Goal: Navigation & Orientation: Find specific page/section

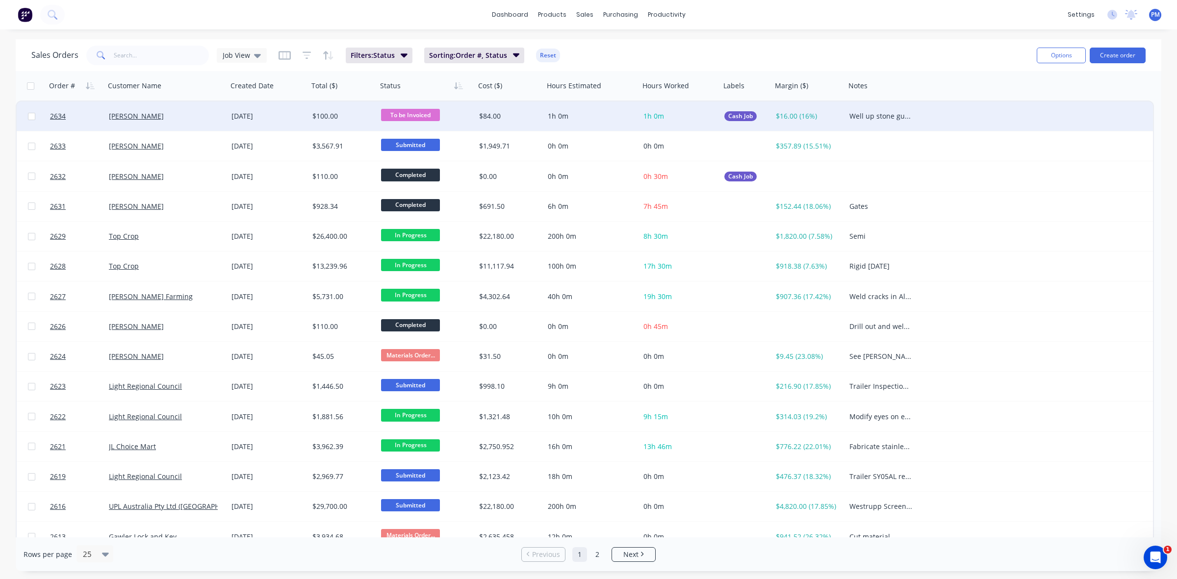
click at [185, 120] on div "[PERSON_NAME]" at bounding box center [163, 116] width 109 height 10
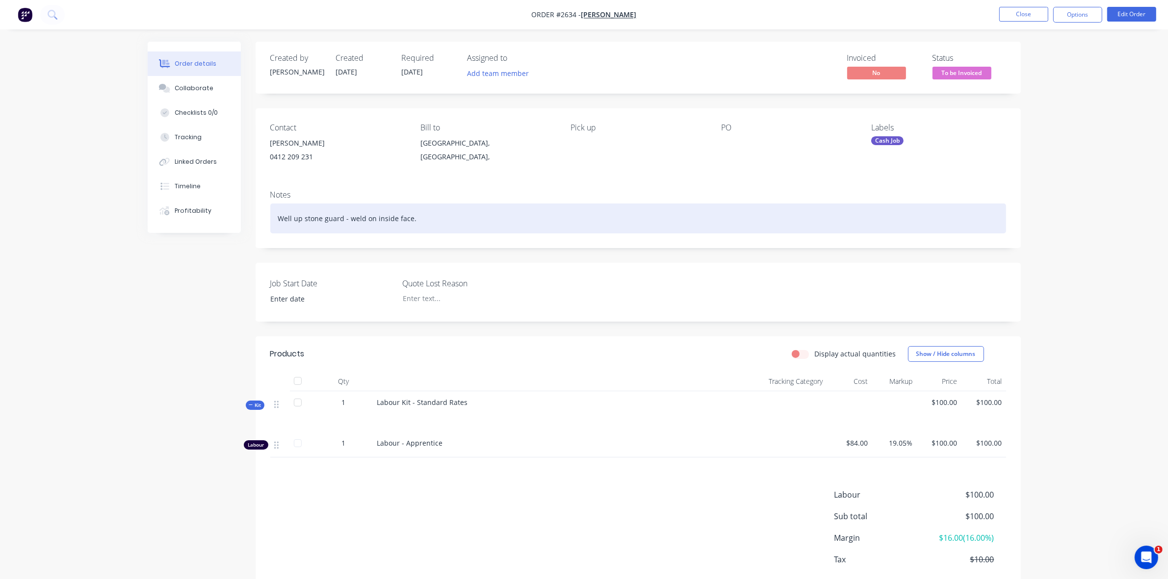
click at [287, 216] on div "Well up stone guard - weld on inside face." at bounding box center [638, 219] width 736 height 30
click at [462, 221] on div "Weld up stone guard - weld on inside face." at bounding box center [638, 219] width 736 height 30
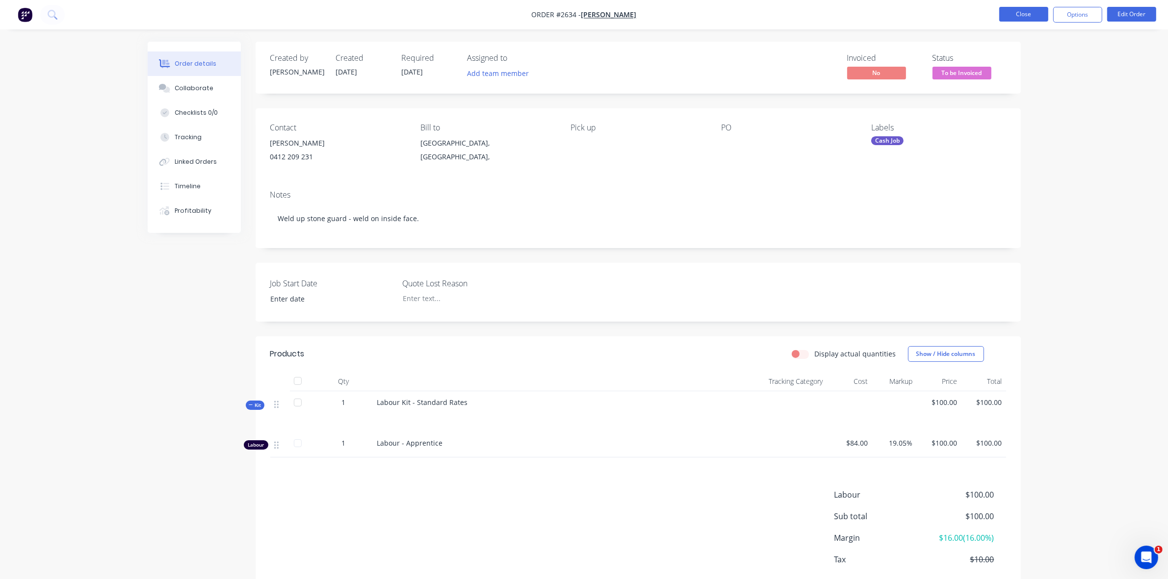
click at [1021, 15] on button "Close" at bounding box center [1023, 14] width 49 height 15
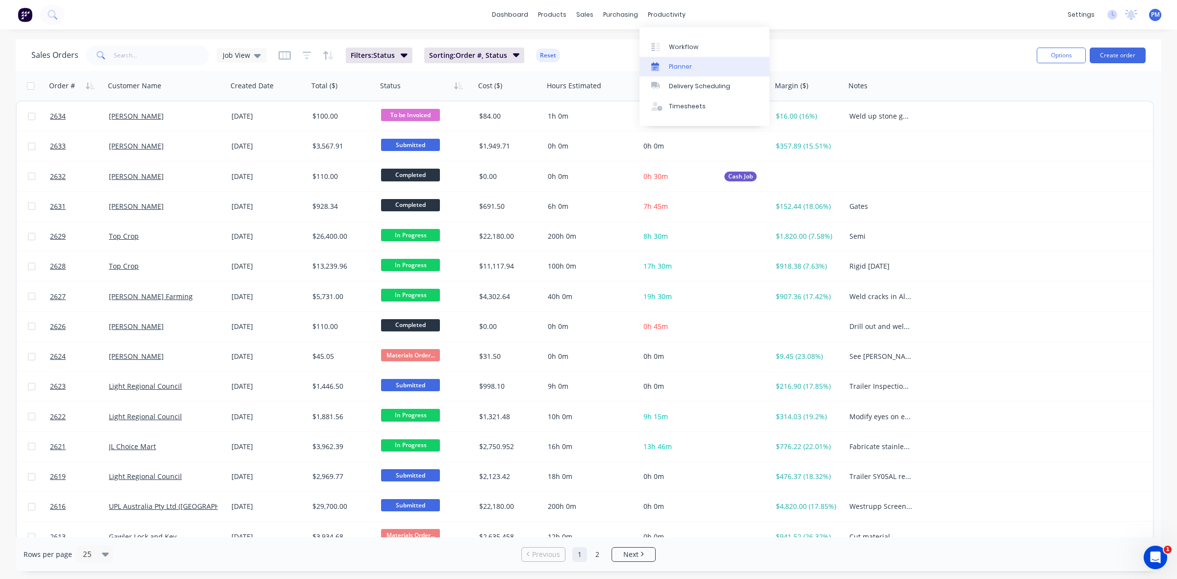
click at [684, 65] on div "Planner" at bounding box center [680, 66] width 23 height 9
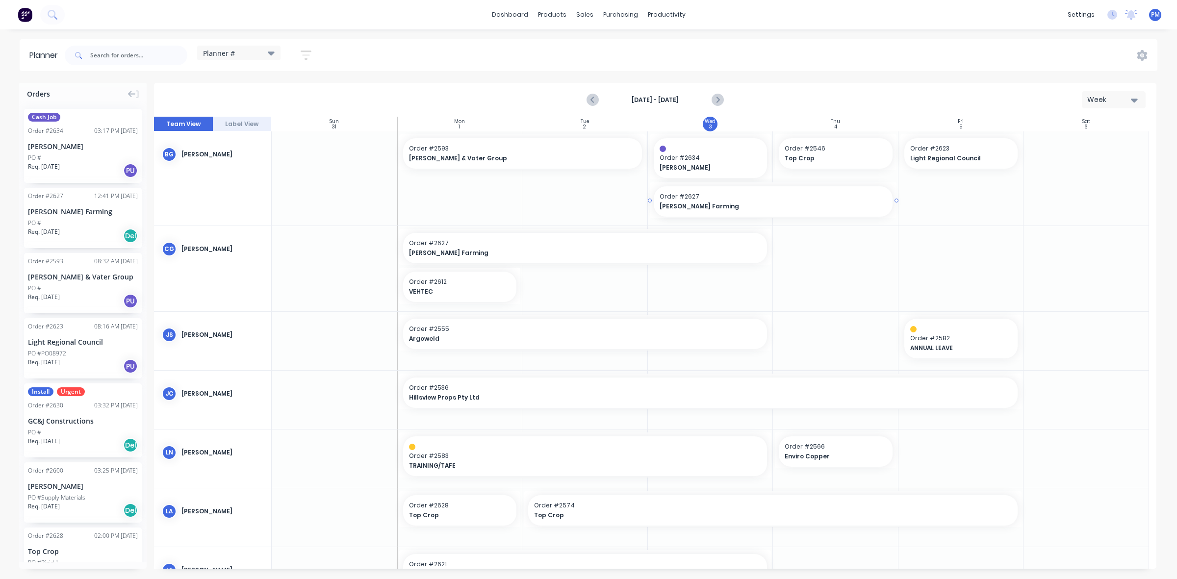
drag, startPoint x: 770, startPoint y: 200, endPoint x: 824, endPoint y: 196, distance: 54.5
click at [810, 151] on span "Order # 2546" at bounding box center [836, 148] width 102 height 9
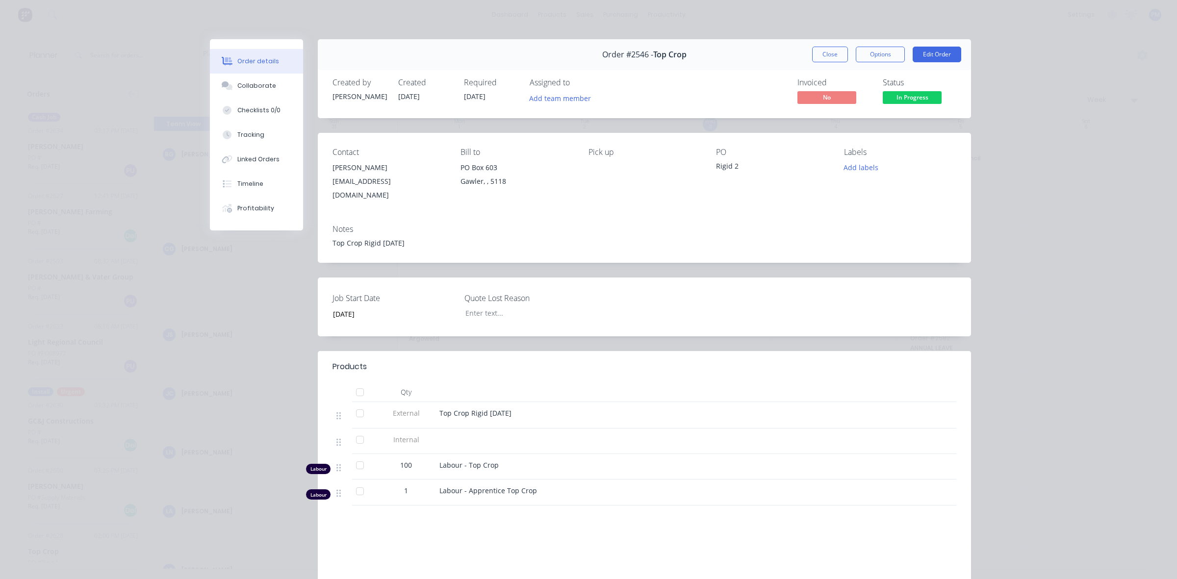
drag, startPoint x: 812, startPoint y: 151, endPoint x: 829, endPoint y: 56, distance: 96.1
click at [829, 56] on button "Close" at bounding box center [830, 55] width 36 height 16
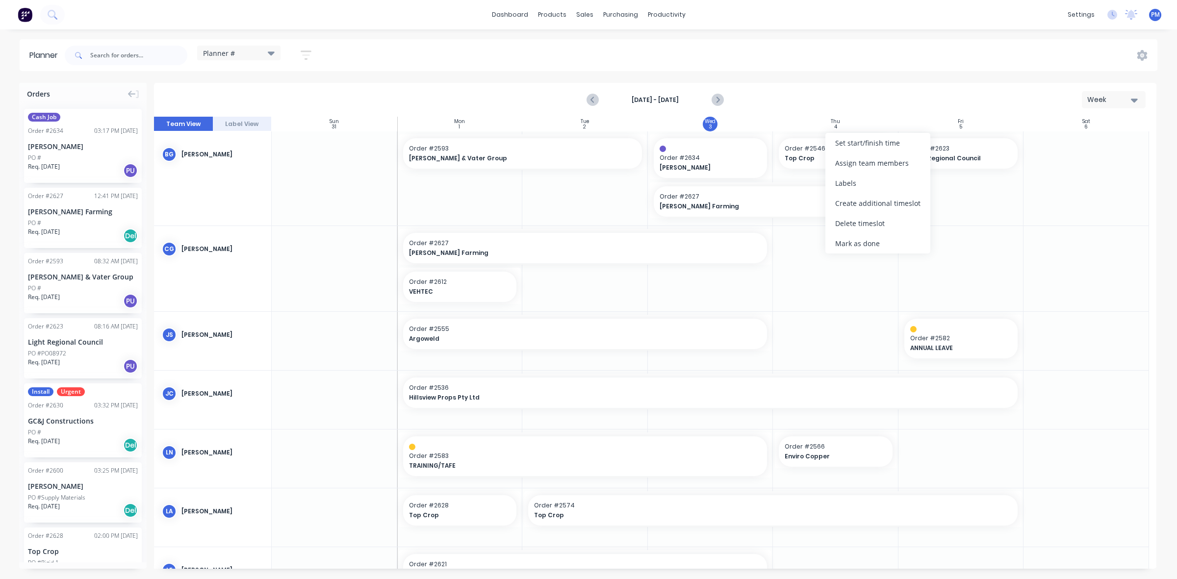
click at [962, 214] on div at bounding box center [961, 178] width 126 height 94
click at [952, 153] on div "Light Regional Council" at bounding box center [961, 157] width 102 height 9
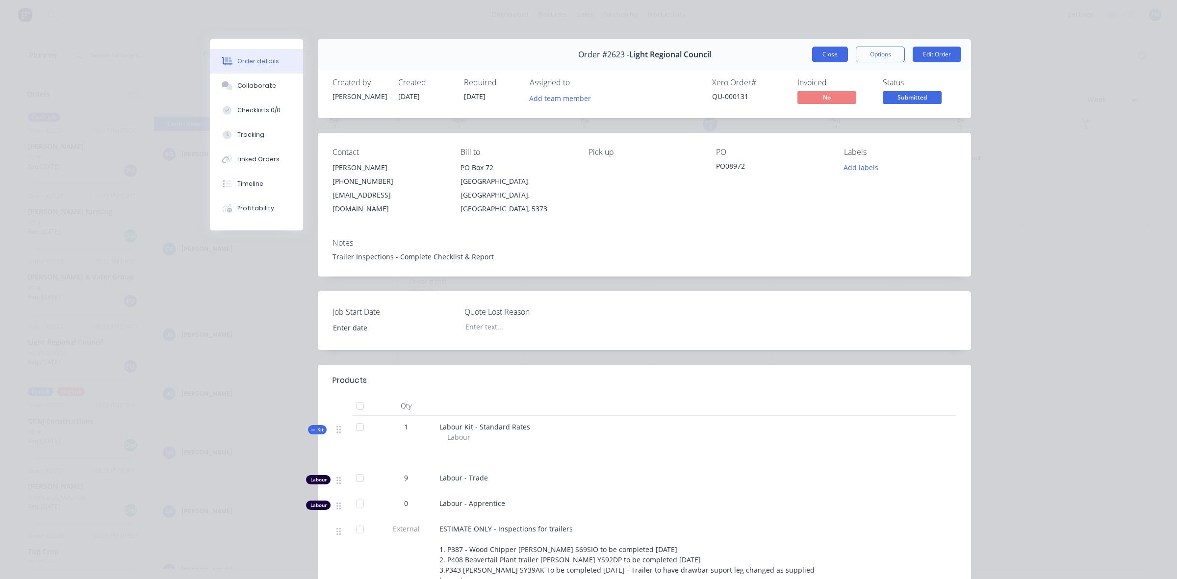
click at [815, 50] on button "Close" at bounding box center [830, 55] width 36 height 16
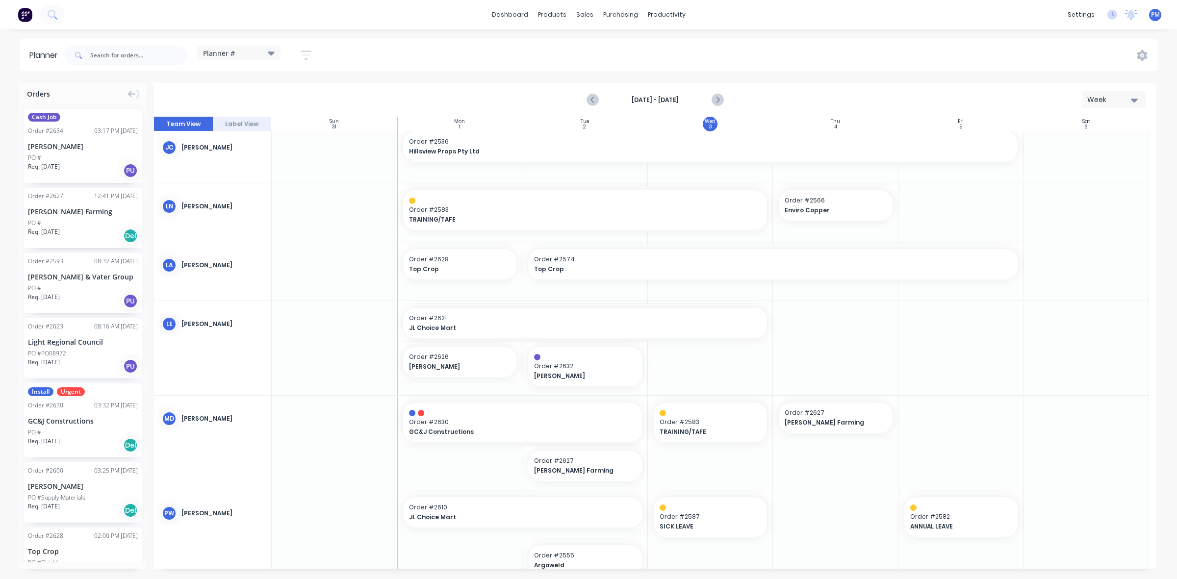
scroll to position [307, 0]
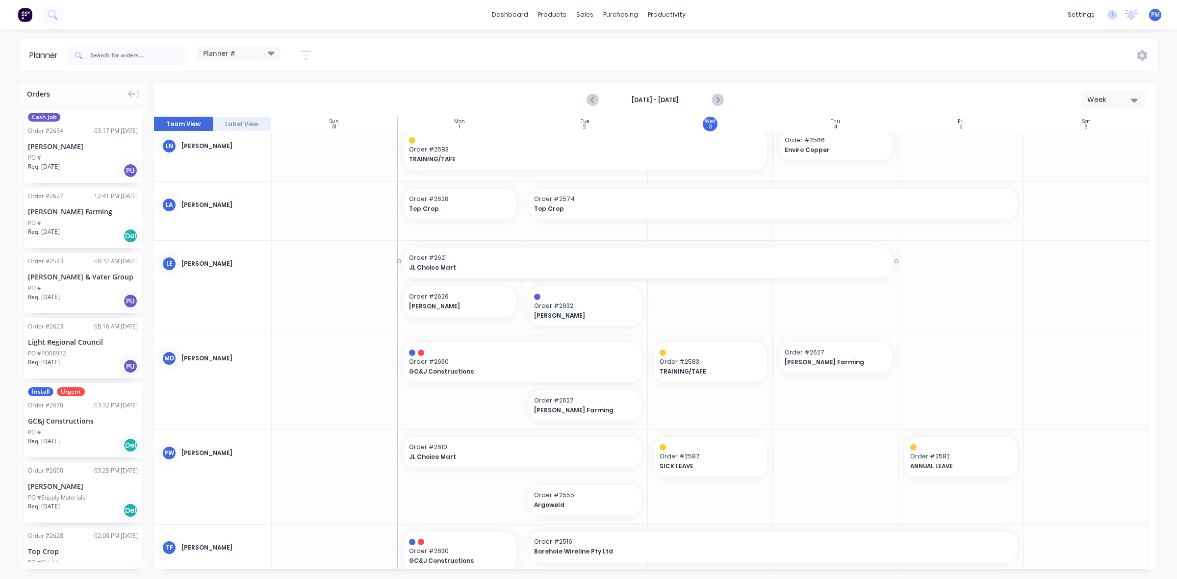
drag, startPoint x: 769, startPoint y: 261, endPoint x: 803, endPoint y: 261, distance: 33.8
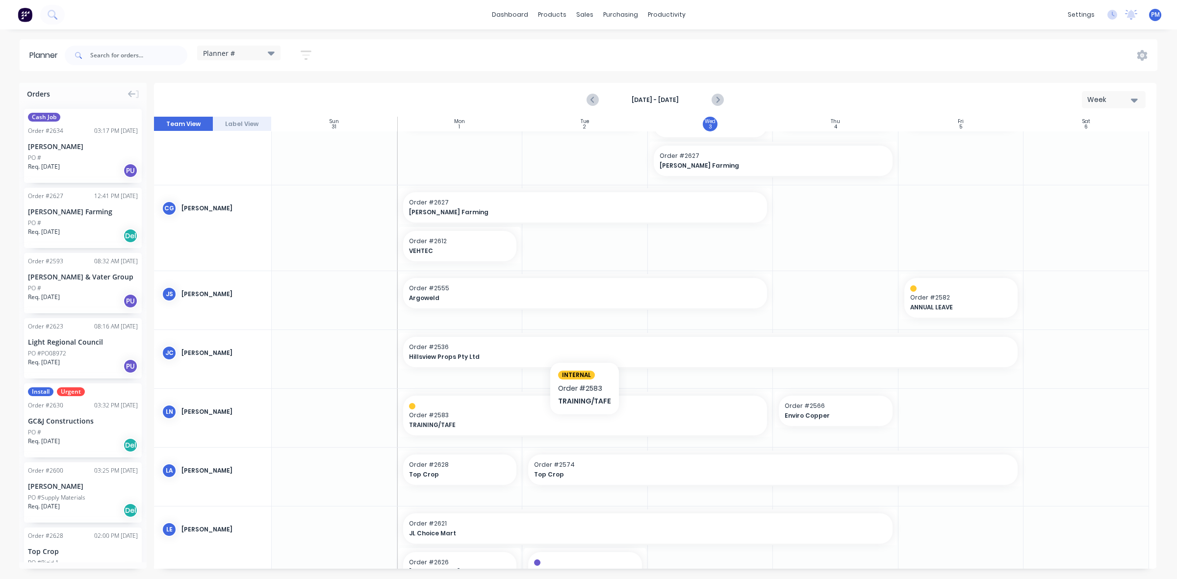
scroll to position [0, 0]
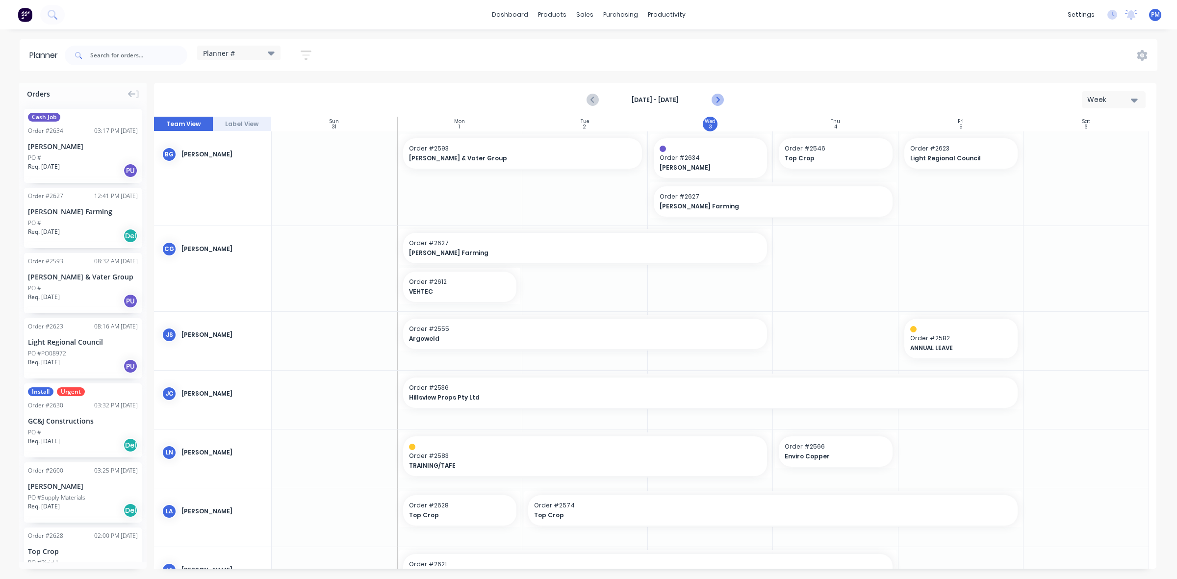
click at [714, 96] on icon "Next page" at bounding box center [717, 100] width 12 height 12
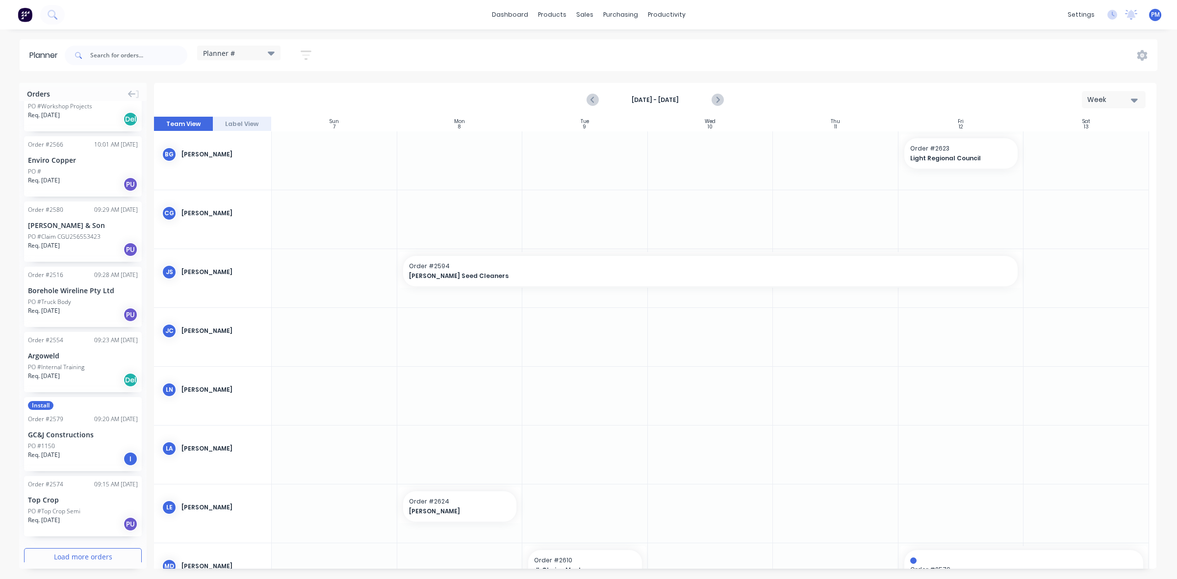
scroll to position [923, 0]
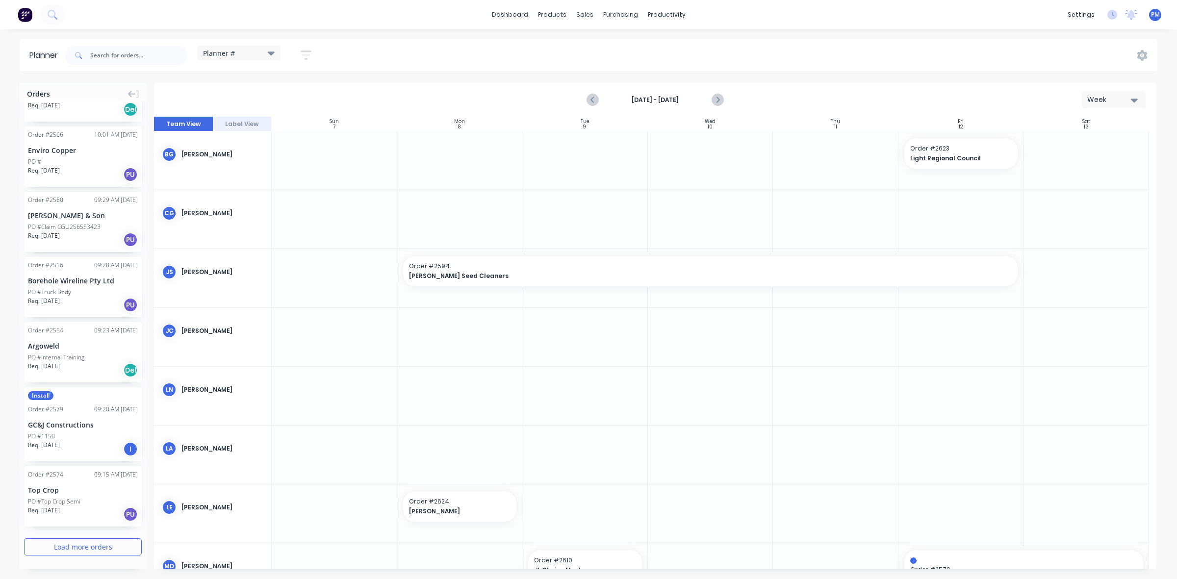
click at [59, 542] on button "Load more orders" at bounding box center [83, 546] width 118 height 17
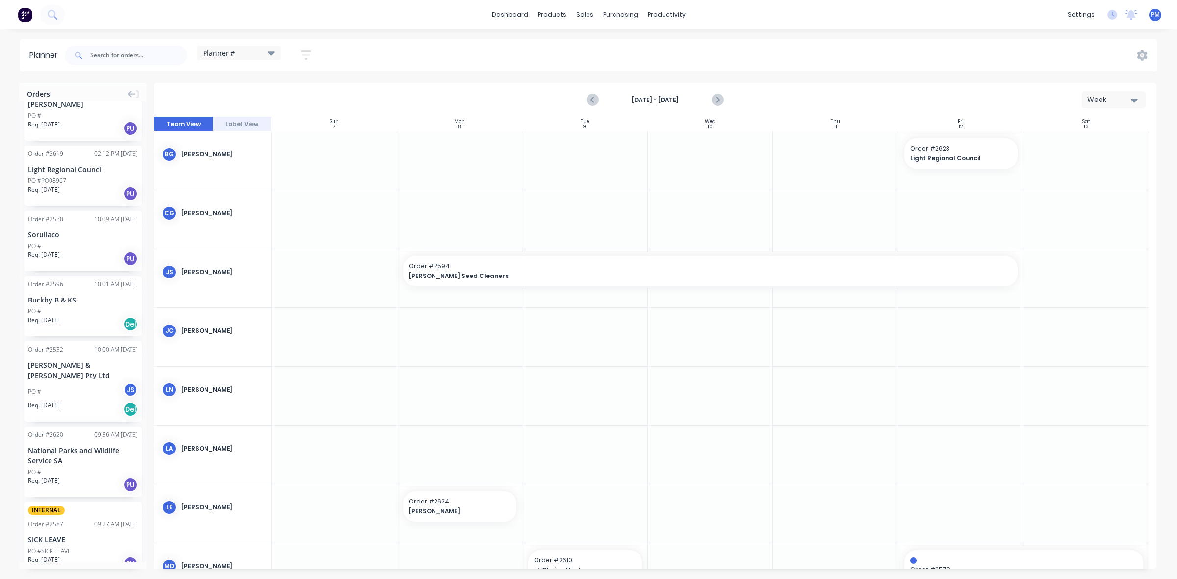
scroll to position [2331, 0]
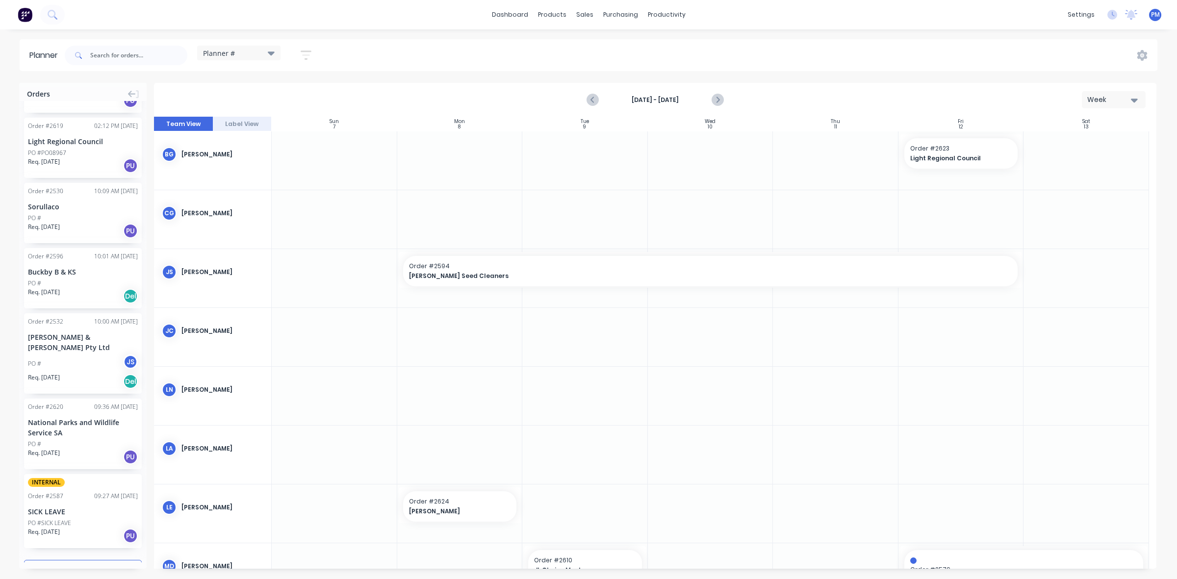
click at [71, 560] on button "Load more orders" at bounding box center [83, 568] width 118 height 17
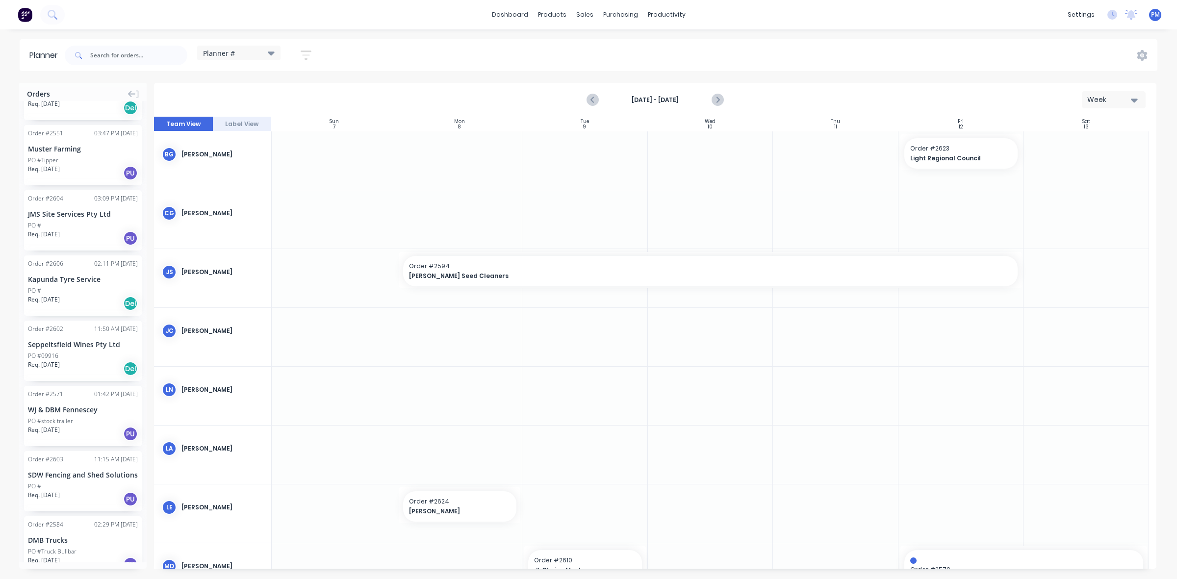
scroll to position [3652, 0]
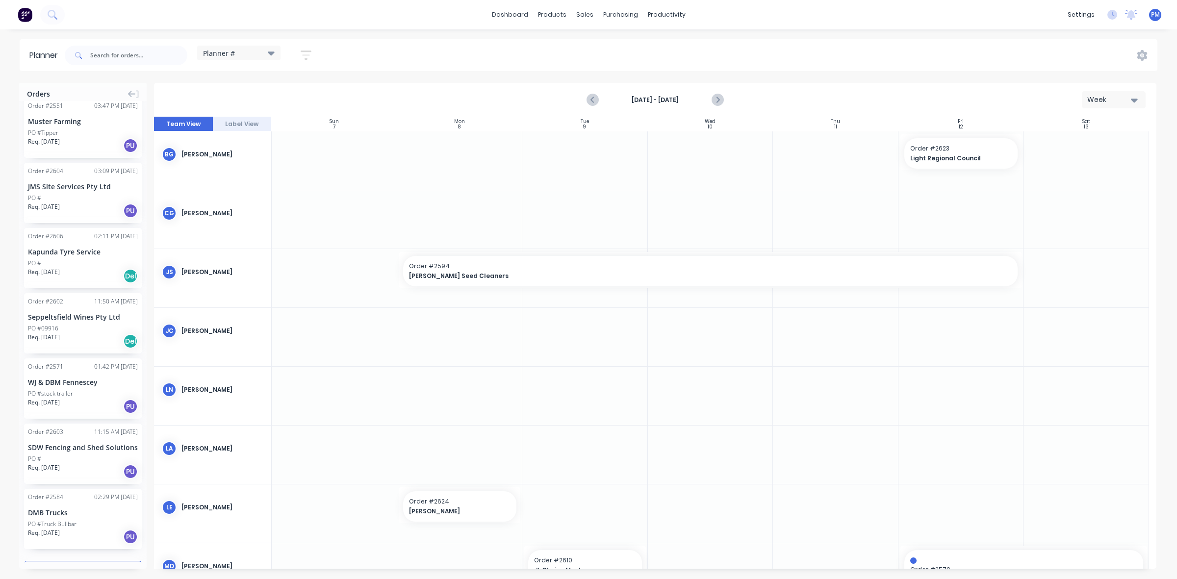
click at [57, 561] on button "Load more orders" at bounding box center [83, 569] width 118 height 17
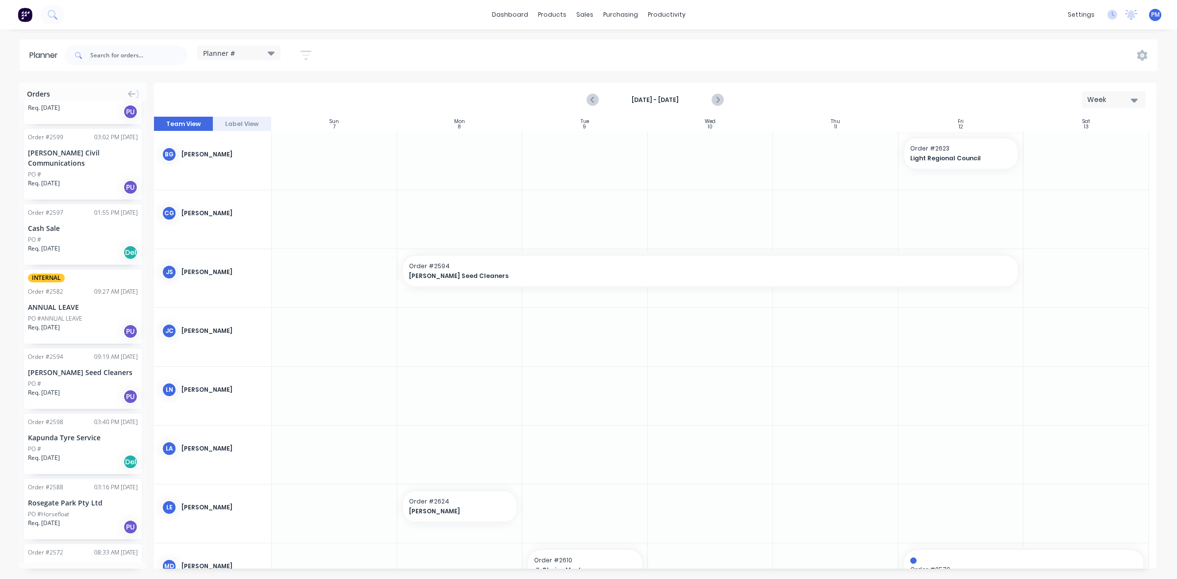
scroll to position [4081, 0]
click at [60, 15] on button at bounding box center [52, 15] width 25 height 20
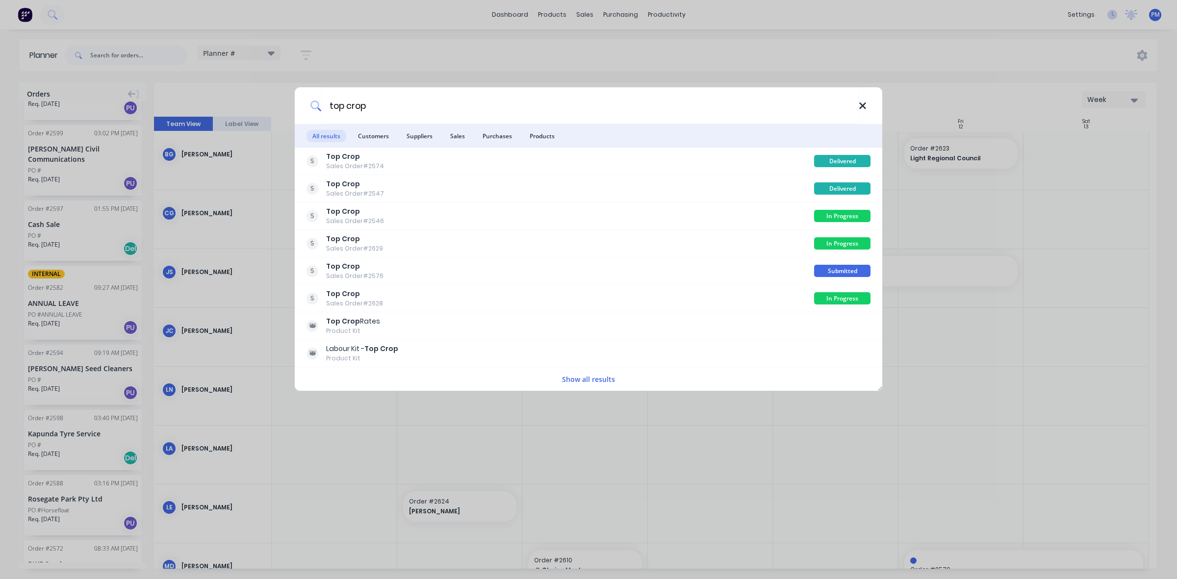
type input "top crop"
click at [863, 107] on icon at bounding box center [862, 105] width 6 height 6
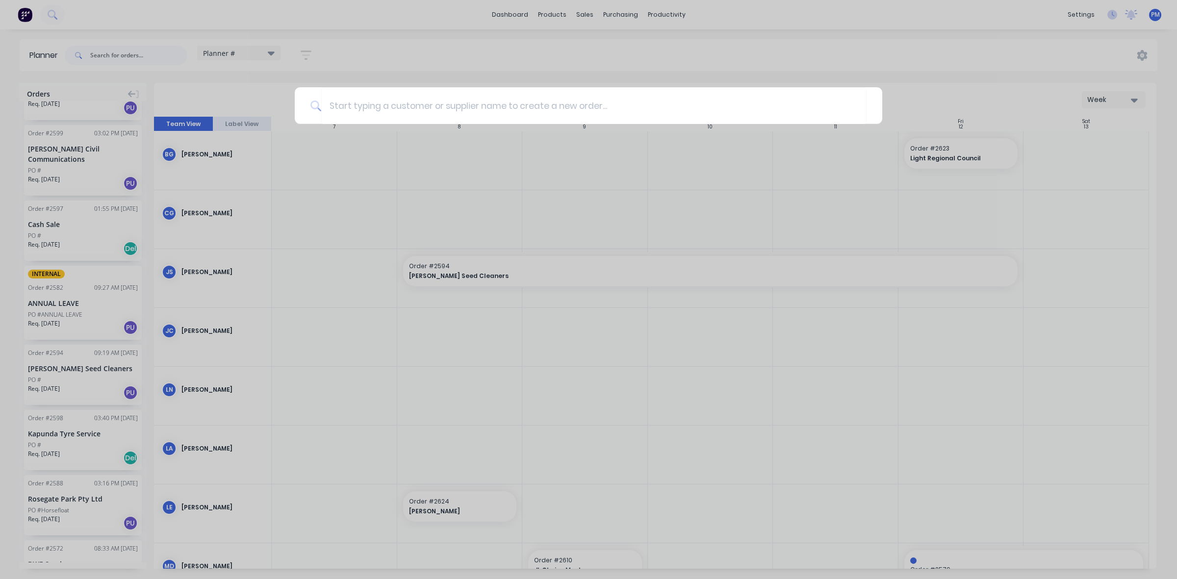
click at [99, 50] on div at bounding box center [588, 289] width 1177 height 579
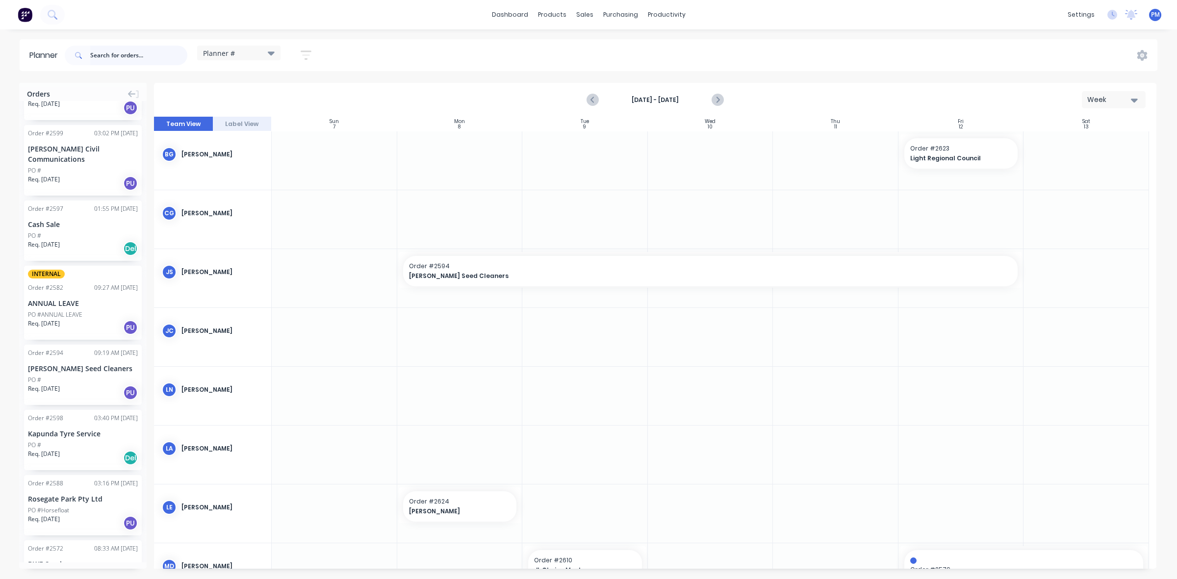
click at [100, 54] on input "text" at bounding box center [138, 56] width 97 height 20
type input "2546"
click at [80, 50] on span at bounding box center [78, 56] width 26 height 20
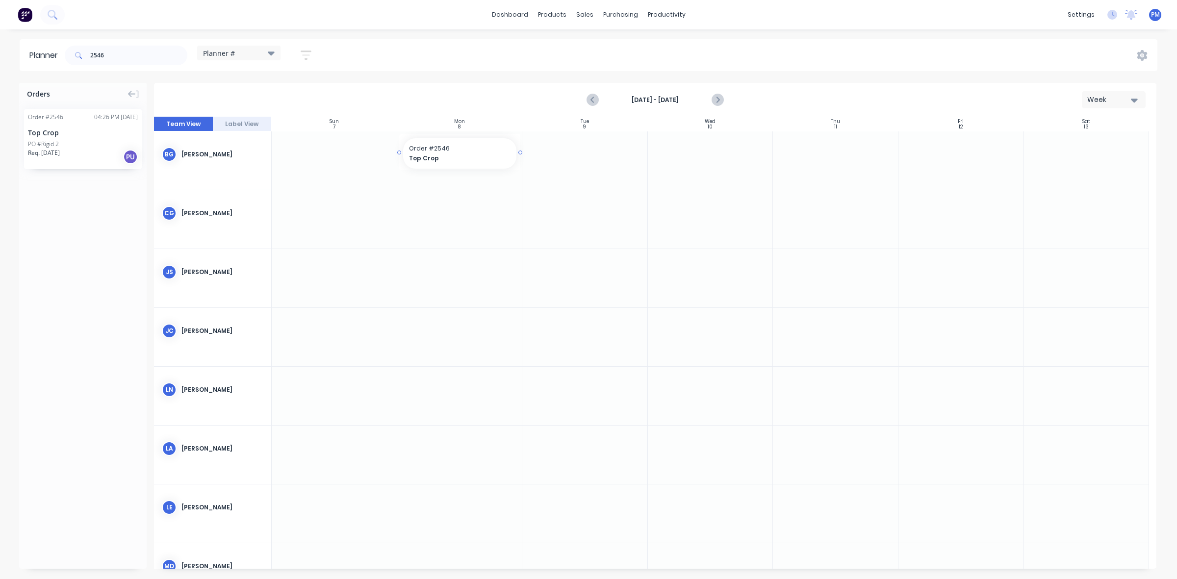
drag, startPoint x: 66, startPoint y: 126, endPoint x: 477, endPoint y: 150, distance: 411.1
drag, startPoint x: 517, startPoint y: 152, endPoint x: 618, endPoint y: 153, distance: 101.0
click at [591, 103] on icon "Previous page" at bounding box center [593, 100] width 12 height 12
click at [592, 101] on icon "Previous page" at bounding box center [593, 100] width 4 height 8
click at [715, 96] on icon "Next page" at bounding box center [717, 100] width 4 height 8
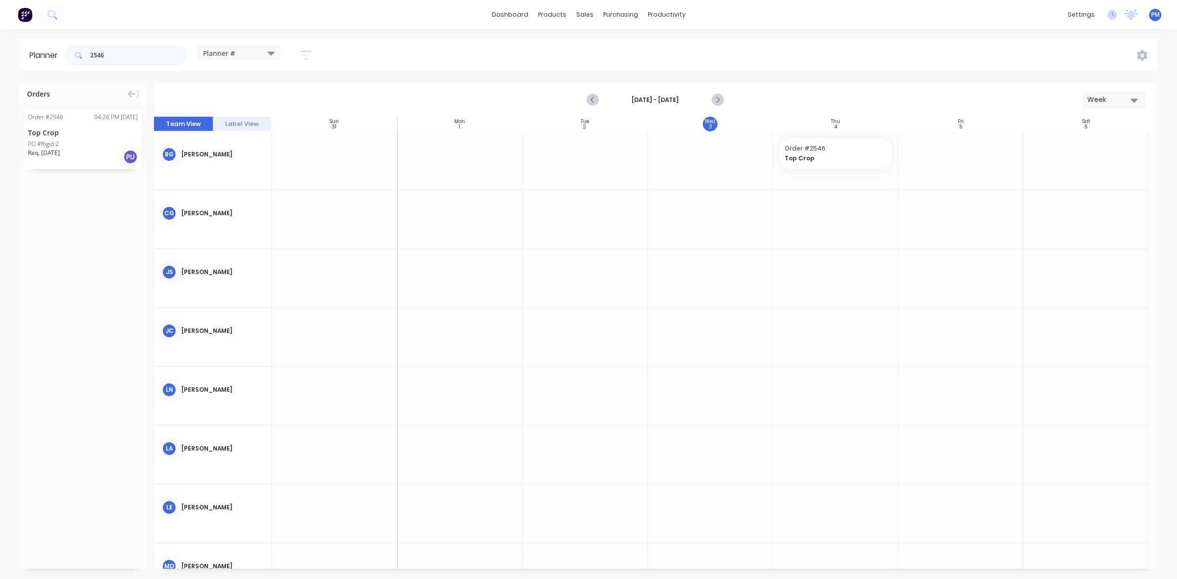
drag, startPoint x: 126, startPoint y: 50, endPoint x: 65, endPoint y: 50, distance: 60.8
click at [65, 50] on div "2546" at bounding box center [126, 56] width 123 height 20
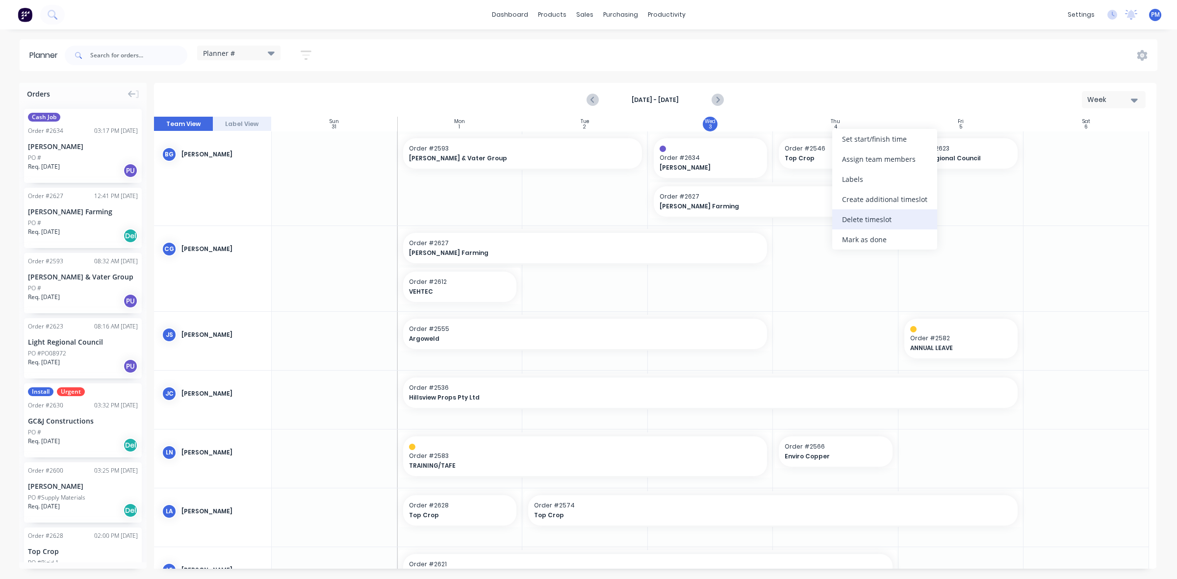
click at [857, 217] on div "Delete timeslot" at bounding box center [884, 219] width 105 height 20
click at [715, 102] on icon "Next page" at bounding box center [717, 100] width 12 height 12
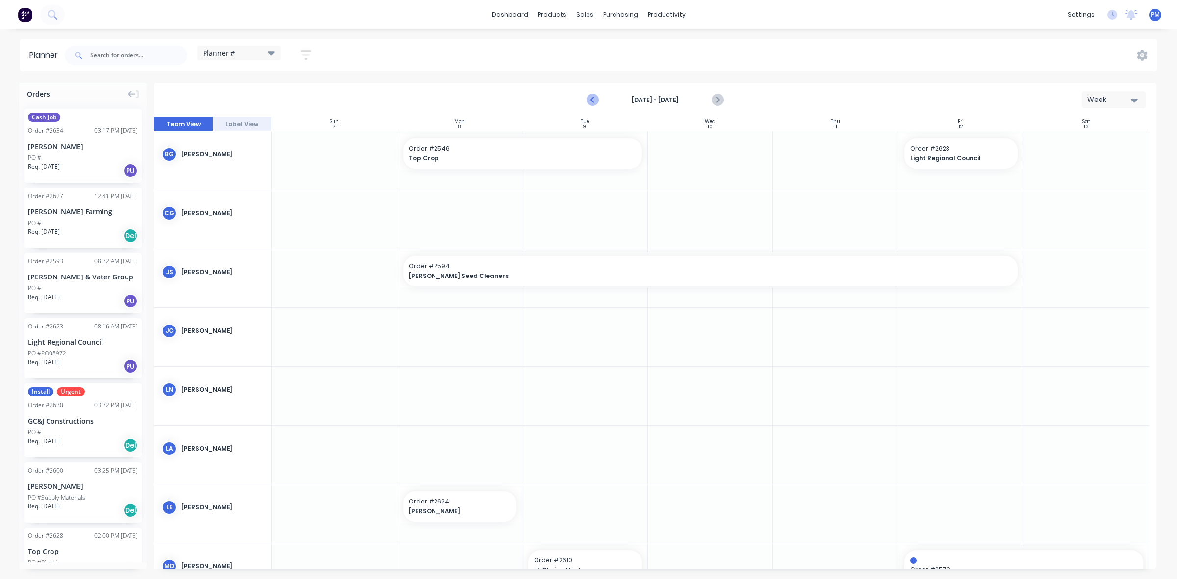
click at [588, 99] on icon "Previous page" at bounding box center [593, 100] width 12 height 12
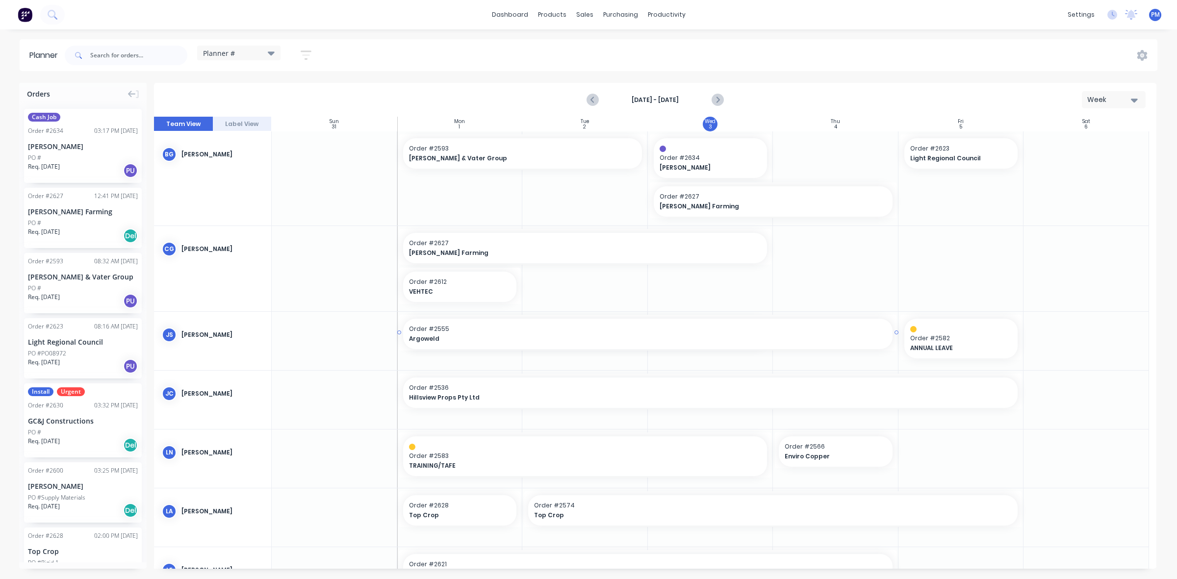
drag, startPoint x: 768, startPoint y: 331, endPoint x: 790, endPoint y: 329, distance: 21.2
click at [607, 42] on link "Sales Orders" at bounding box center [636, 47] width 130 height 20
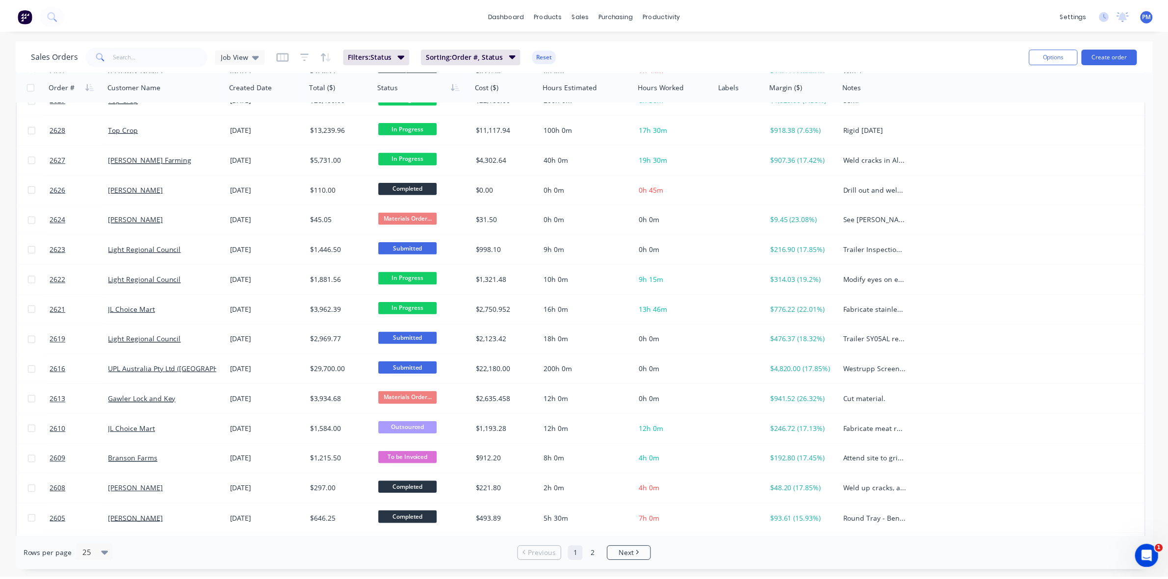
scroll to position [130, 0]
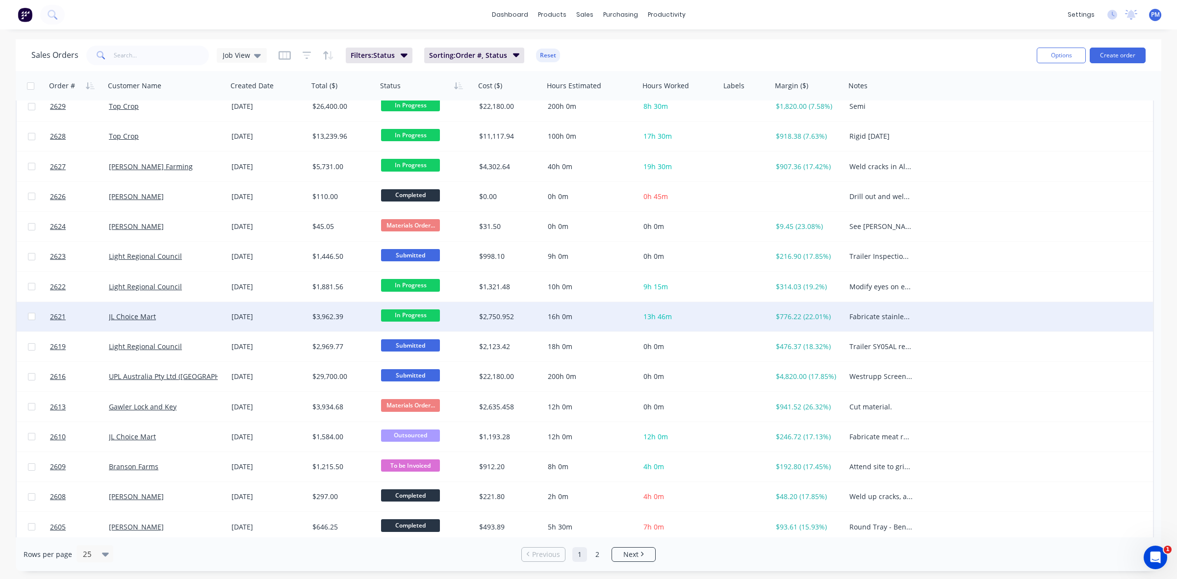
click at [184, 312] on div "JL Choice Mart" at bounding box center [163, 317] width 109 height 10
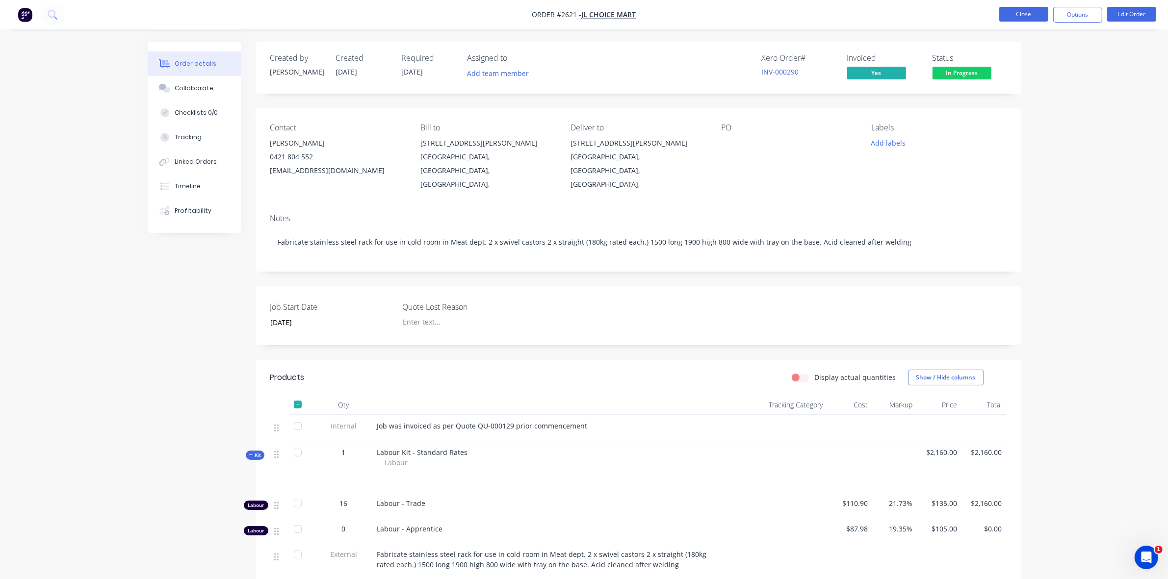
click at [1025, 10] on button "Close" at bounding box center [1023, 14] width 49 height 15
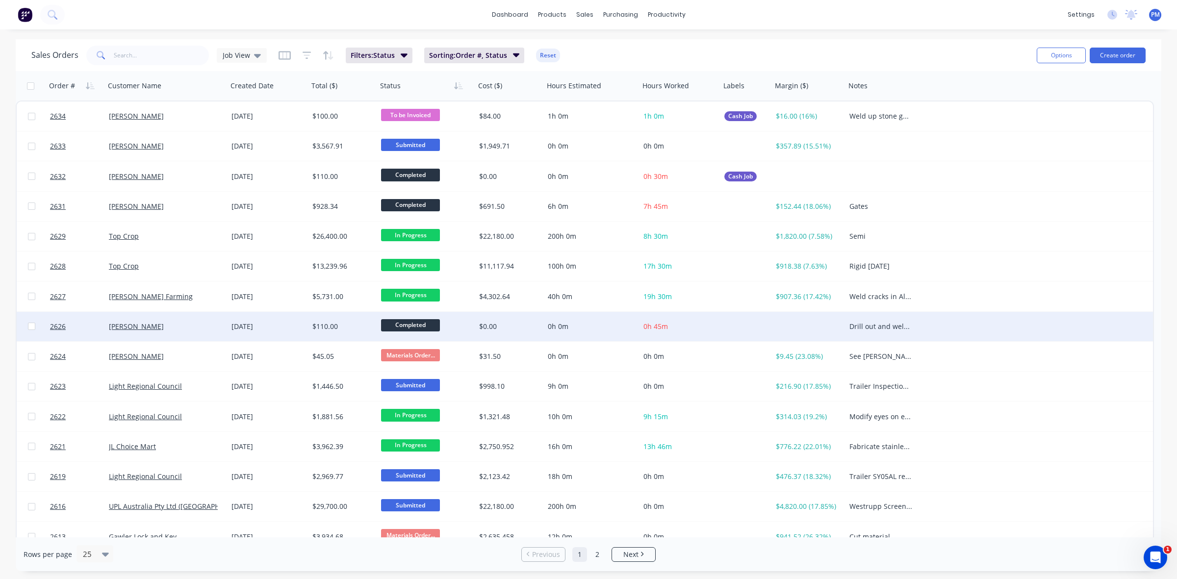
click at [204, 327] on div "[PERSON_NAME]" at bounding box center [163, 327] width 109 height 10
